Goal: Transaction & Acquisition: Purchase product/service

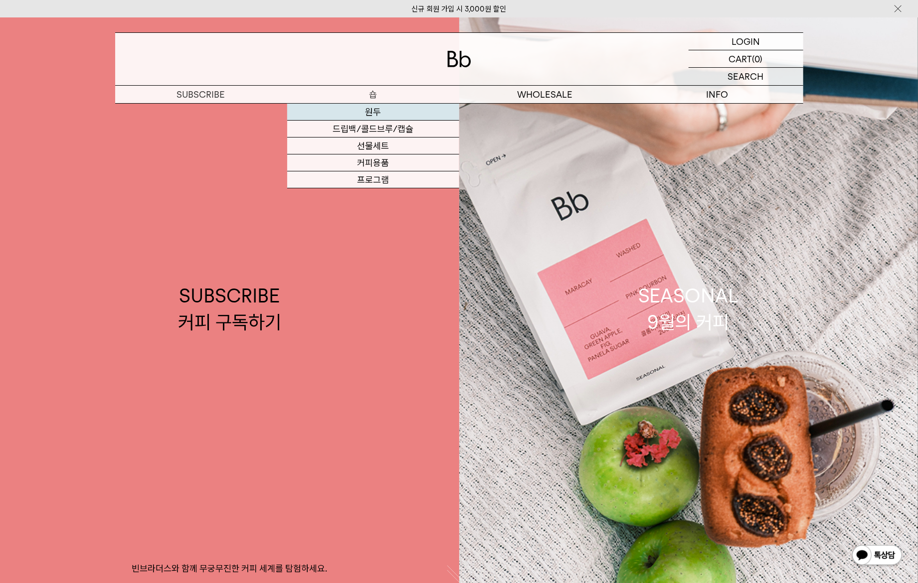
click at [389, 111] on link "원두" at bounding box center [373, 112] width 172 height 17
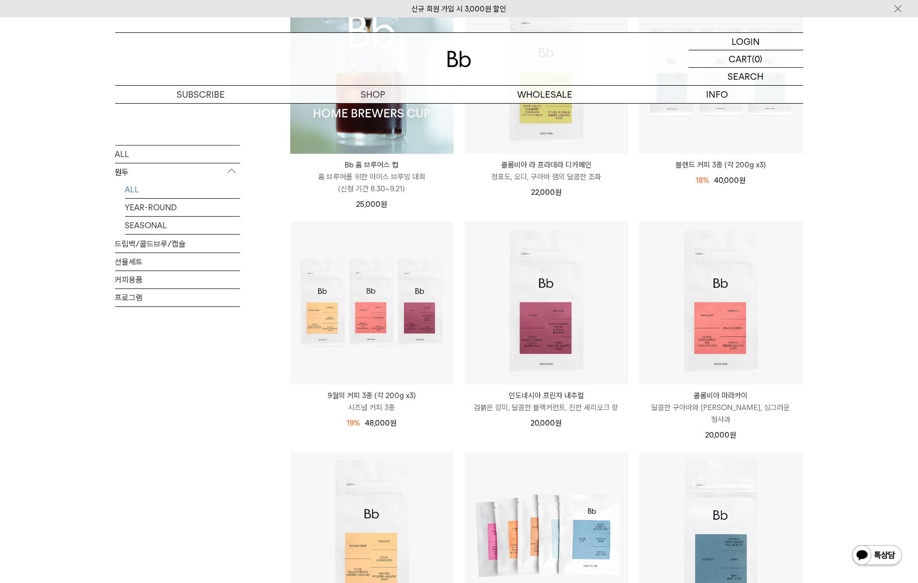
scroll to position [149, 0]
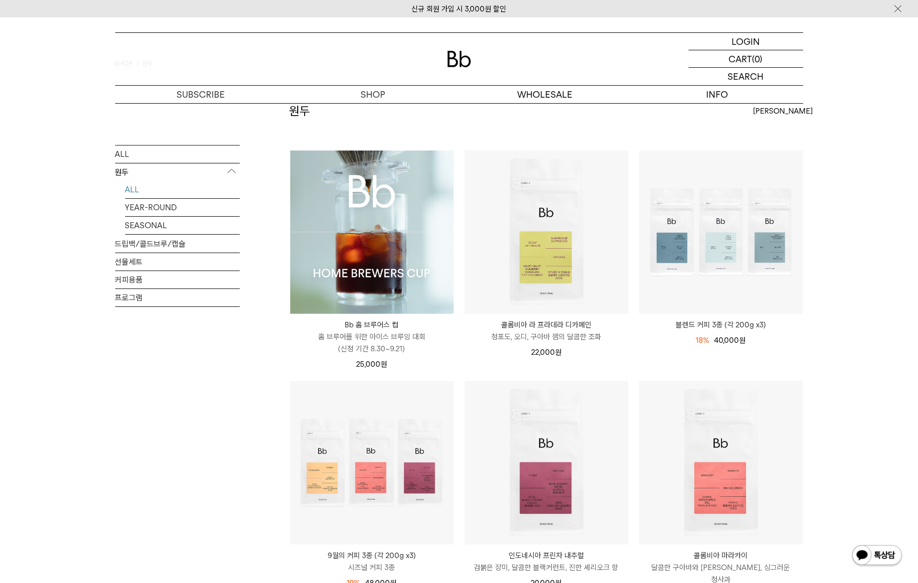
scroll to position [0, 0]
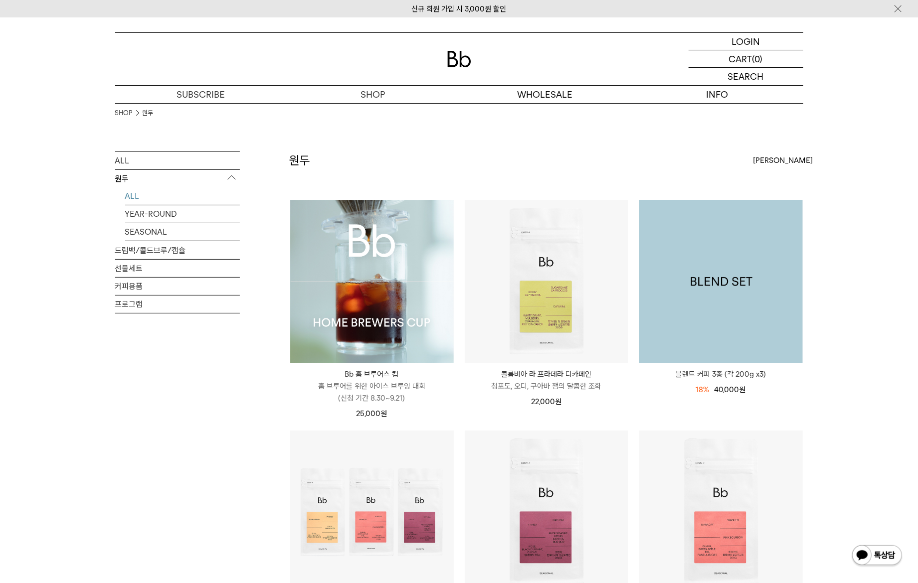
click at [751, 293] on img at bounding box center [721, 282] width 164 height 164
